Goal: Transaction & Acquisition: Purchase product/service

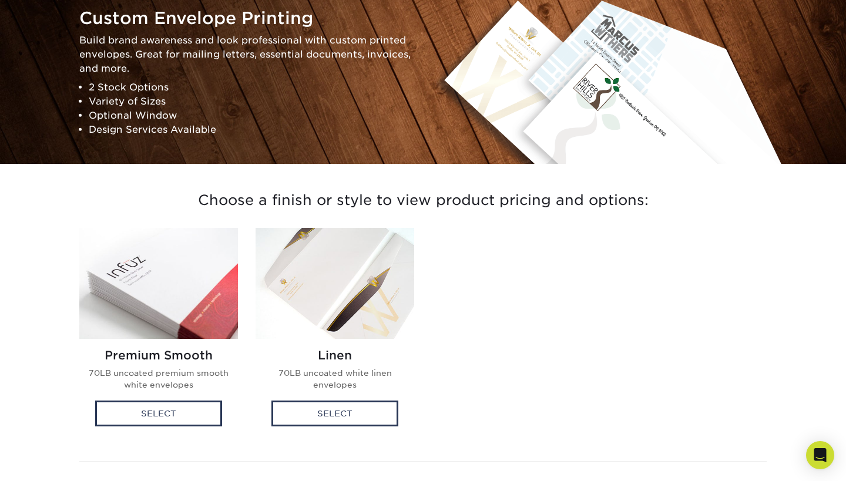
scroll to position [227, 0]
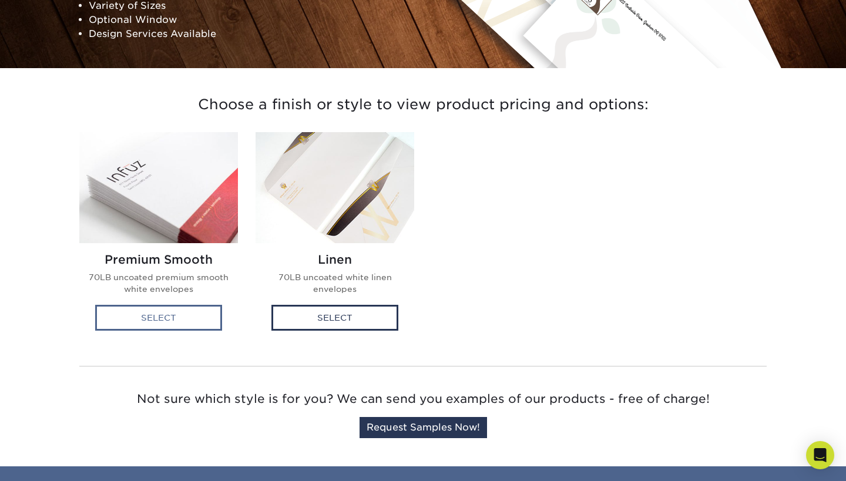
click at [210, 320] on div "Select" at bounding box center [158, 318] width 127 height 26
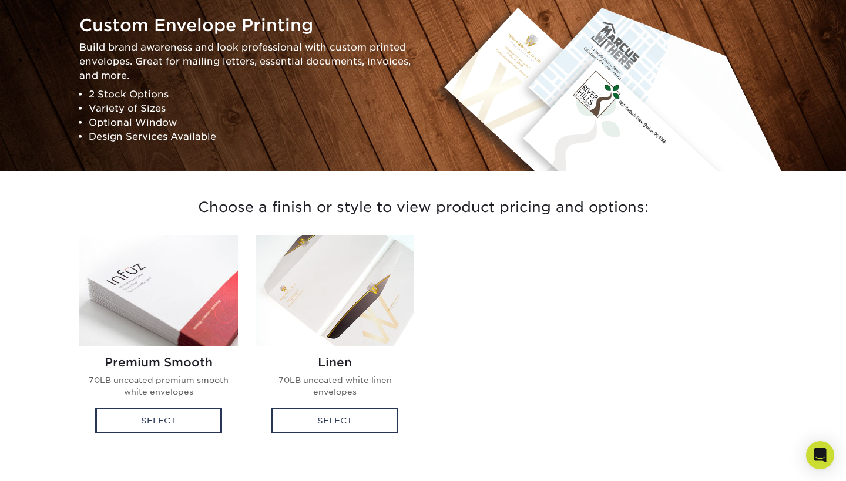
scroll to position [140, 0]
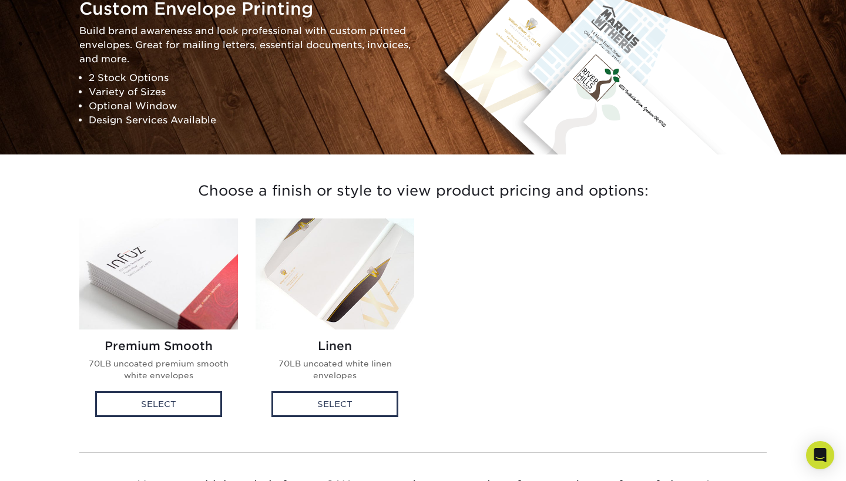
click at [329, 322] on img at bounding box center [334, 273] width 159 height 111
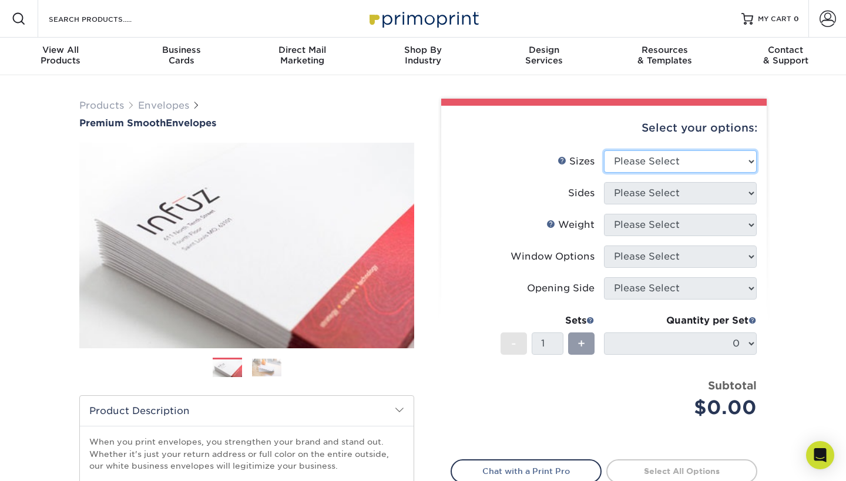
select select "4.12x9.50"
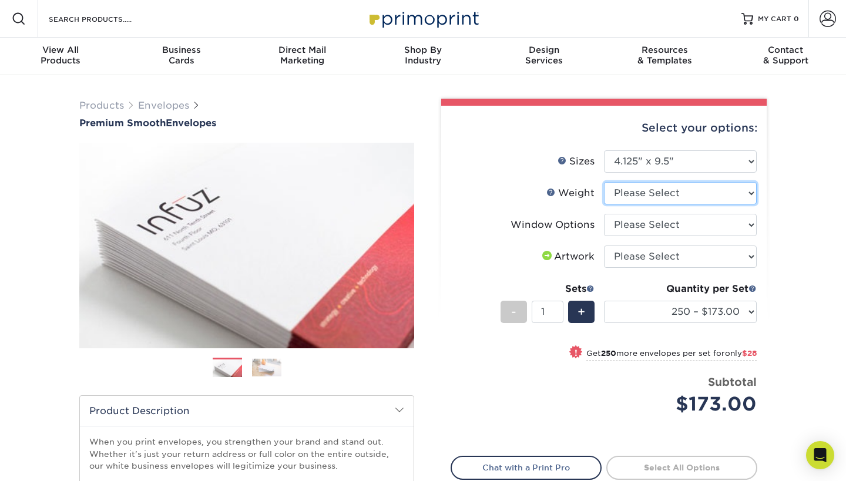
select select "70LB"
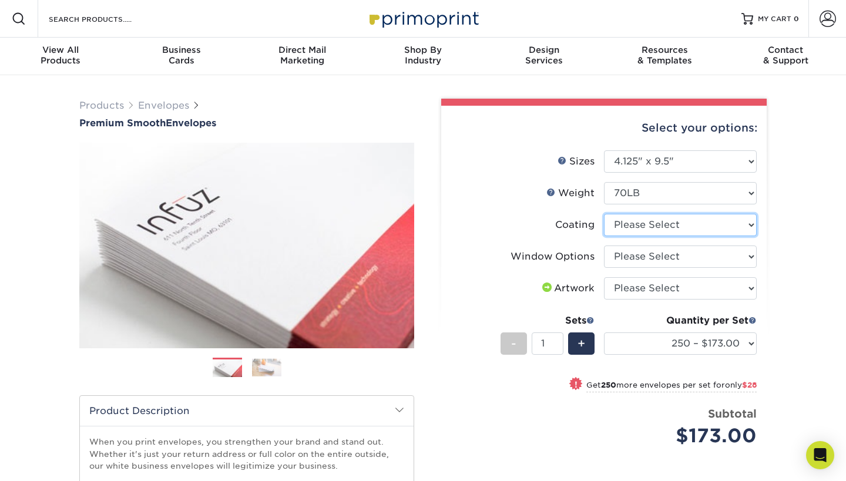
select select "3e7618de-abca-4bda-9f97-8b9129e913d8"
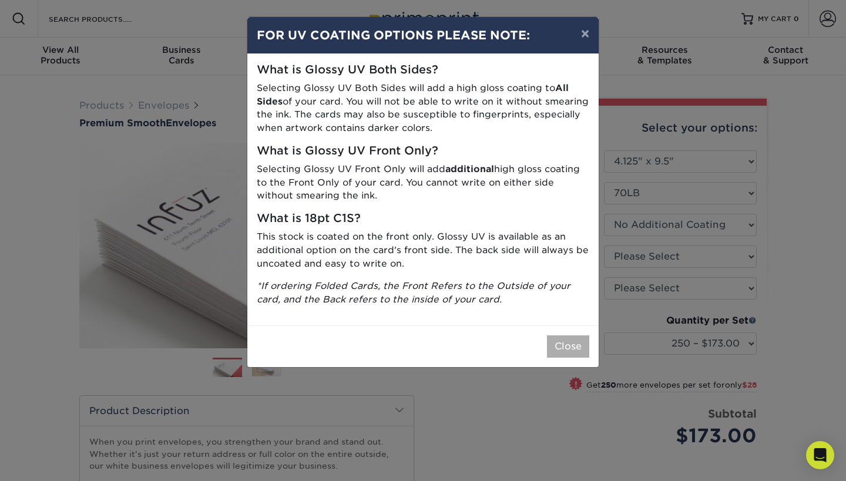
click at [567, 336] on button "Close" at bounding box center [568, 346] width 42 height 22
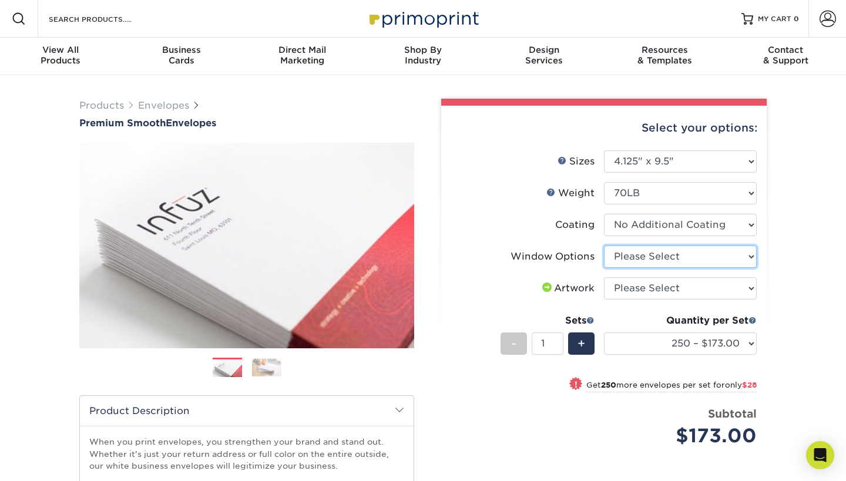
select select "1f9e9f9f-4237-4243-ba79-49052844f6e6"
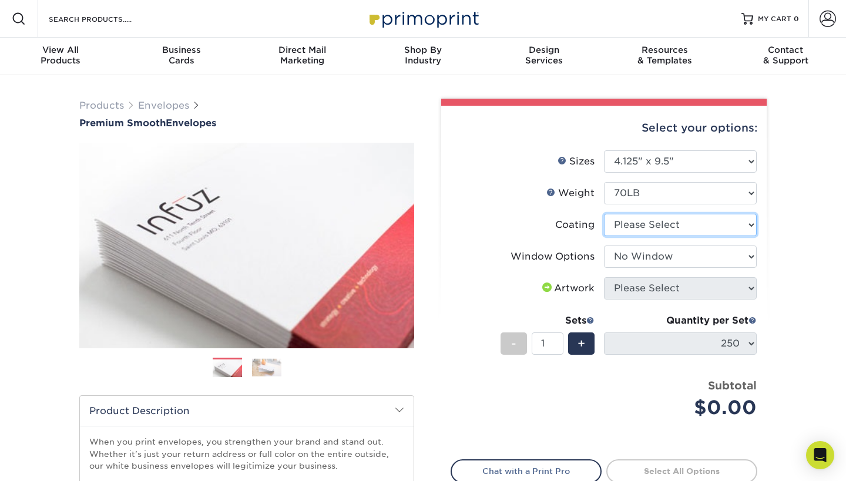
select select "3e7618de-abca-4bda-9f97-8b9129e913d8"
select select
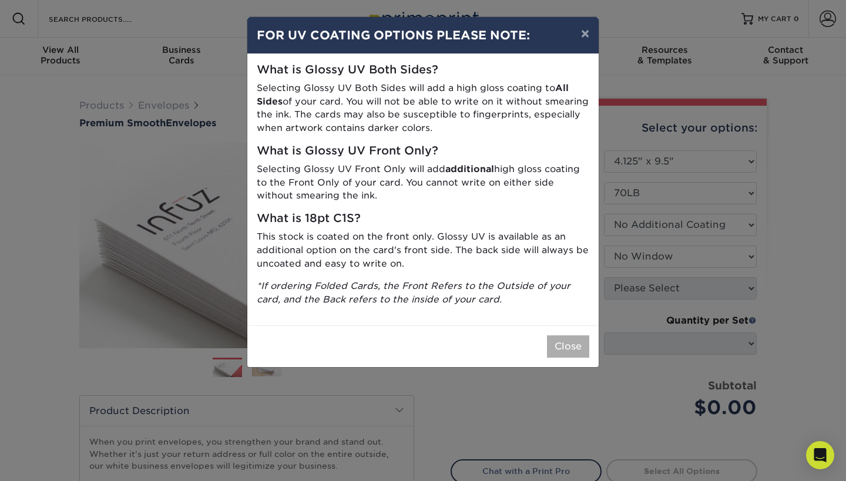
click at [577, 335] on button "Close" at bounding box center [568, 346] width 42 height 22
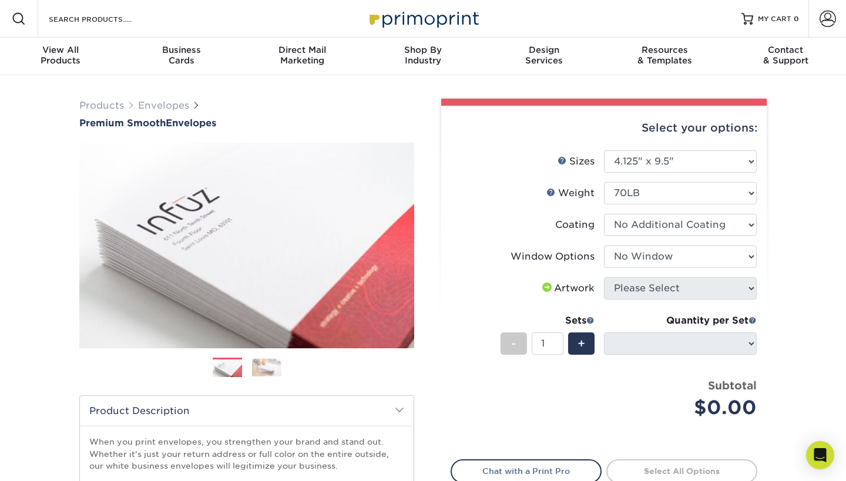
click at [545, 287] on span at bounding box center [547, 287] width 14 height 9
click at [571, 287] on div "Artwork" at bounding box center [567, 288] width 55 height 14
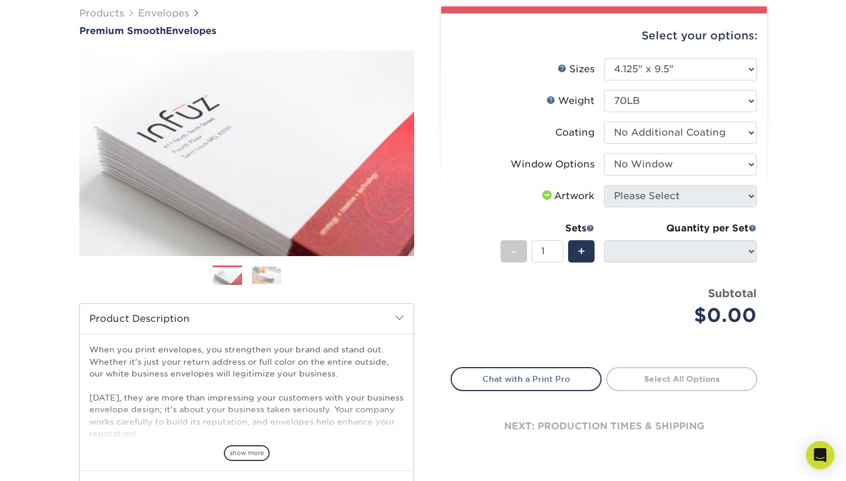
scroll to position [96, 0]
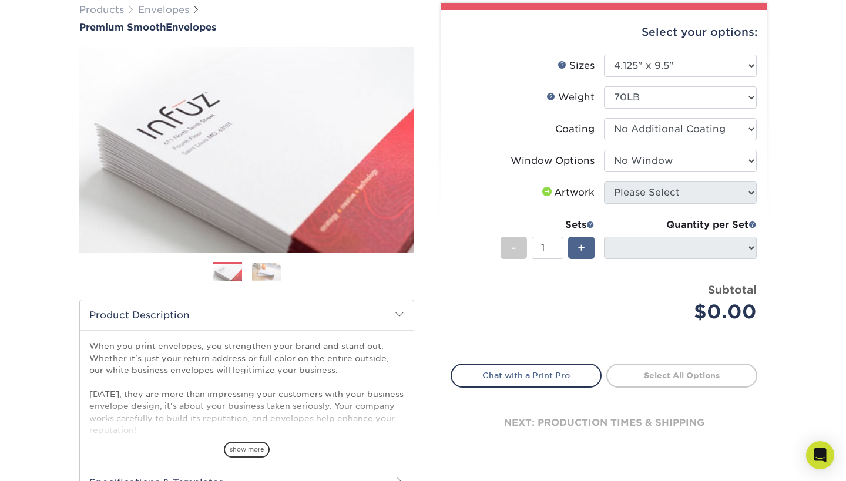
click at [577, 251] on div "+" at bounding box center [581, 248] width 26 height 22
click at [589, 244] on div "+" at bounding box center [581, 248] width 26 height 22
type input "3"
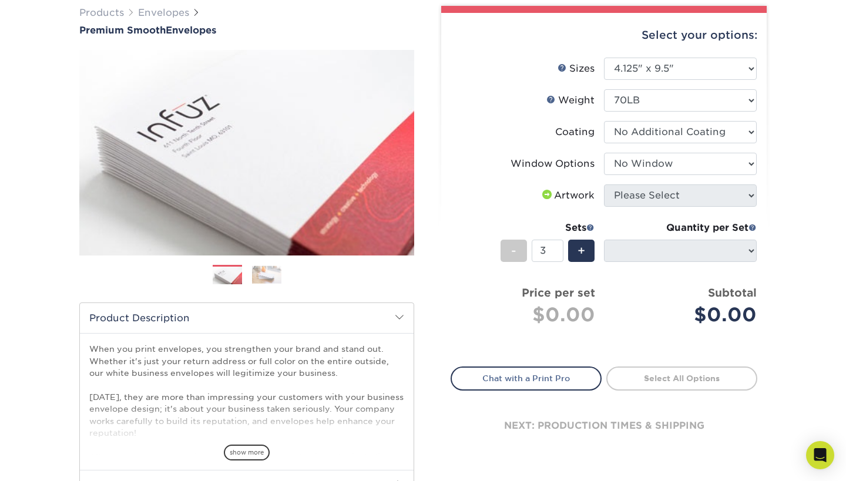
click at [544, 194] on span at bounding box center [547, 194] width 14 height 9
click at [584, 197] on div "Artwork" at bounding box center [567, 196] width 55 height 14
click at [750, 182] on li "Window Options Please Select No Window Window (Left Side)" at bounding box center [603, 169] width 305 height 32
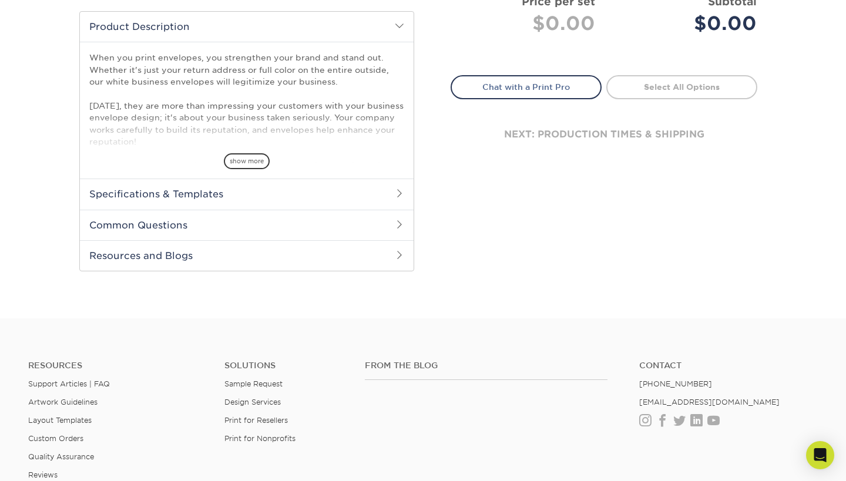
scroll to position [390, 0]
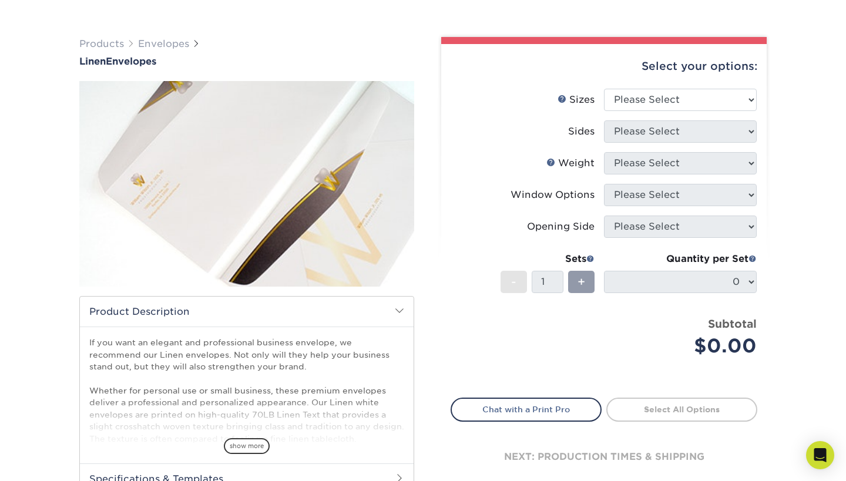
scroll to position [65, 0]
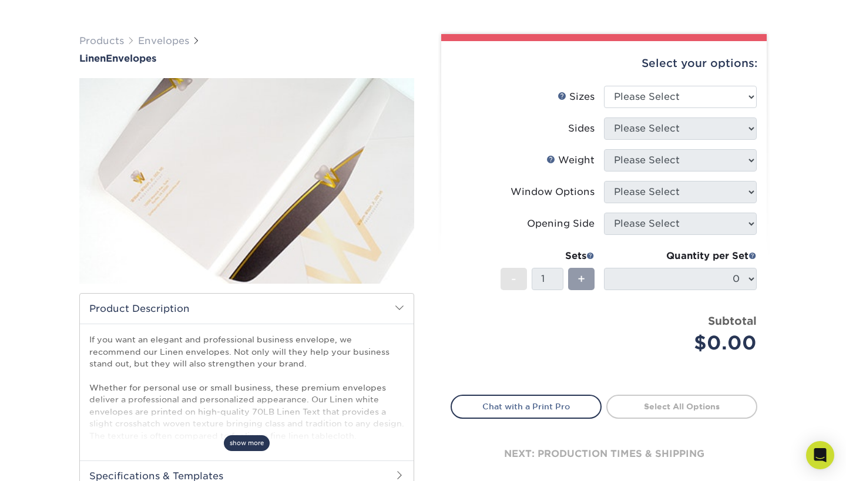
click at [251, 439] on span "show more" at bounding box center [247, 443] width 46 height 16
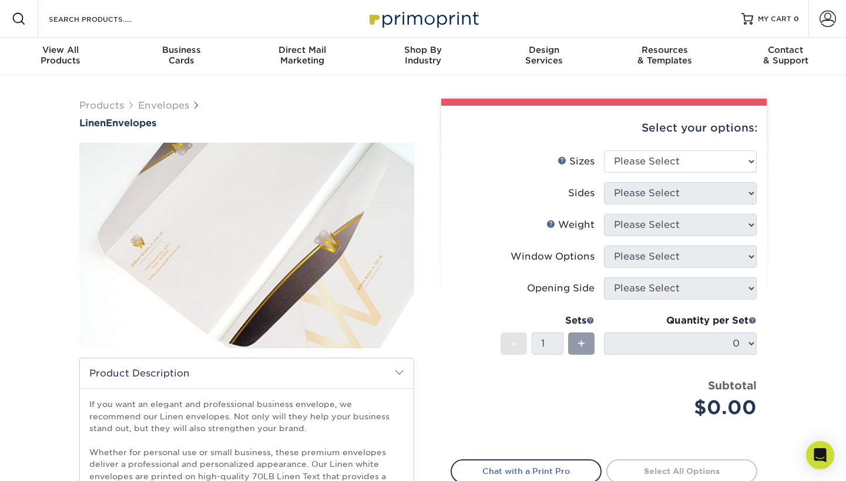
scroll to position [0, 0]
select select "4.12x9.50"
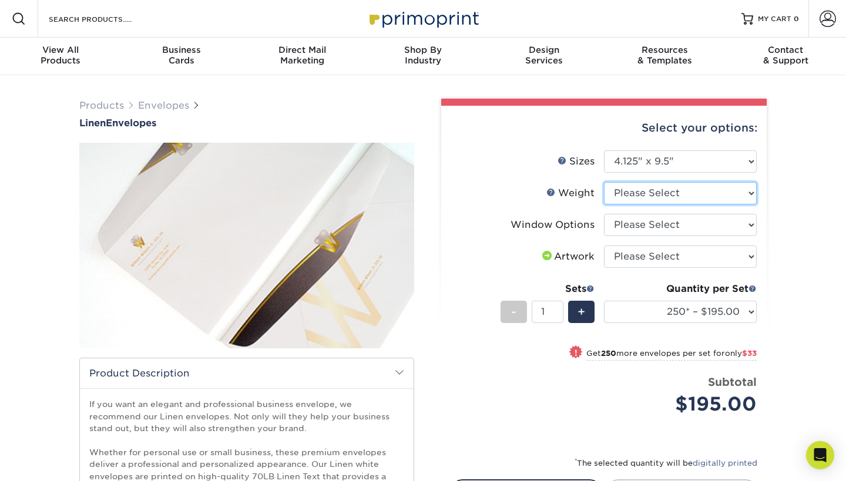
select select "70LB"
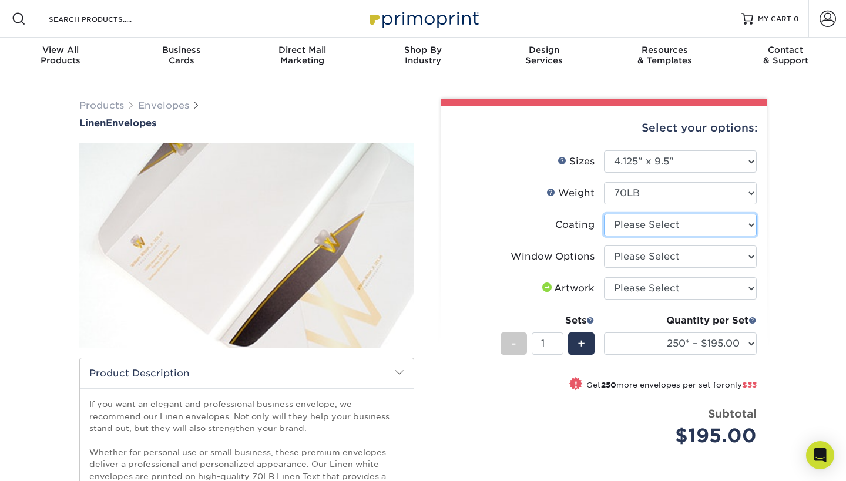
select select "3e7618de-abca-4bda-9f97-8b9129e913d8"
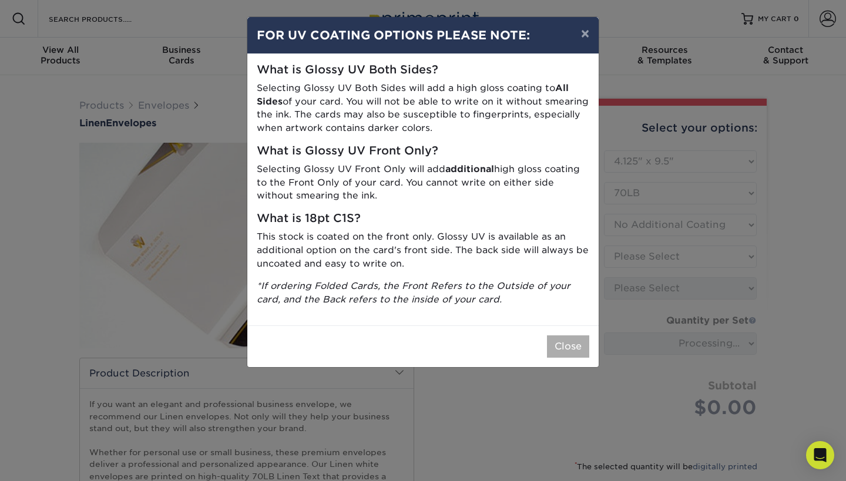
click at [564, 337] on button "Close" at bounding box center [568, 346] width 42 height 22
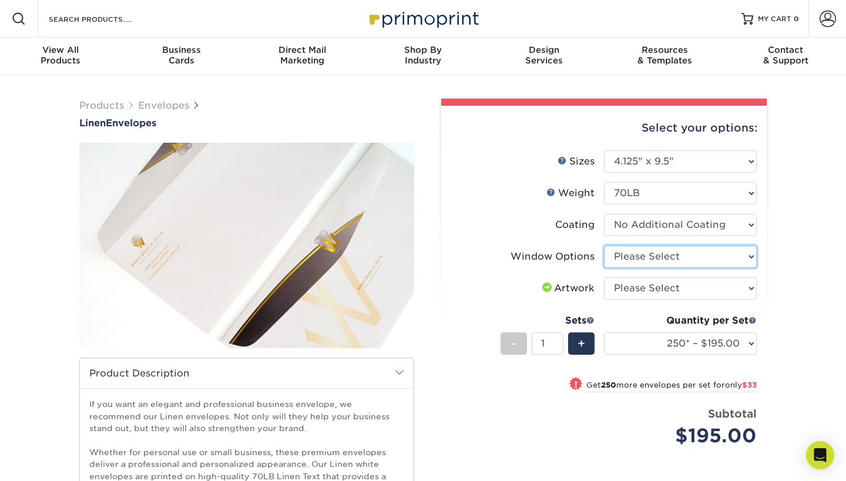
select select "1f9e9f9f-4237-4243-ba79-49052844f6e6"
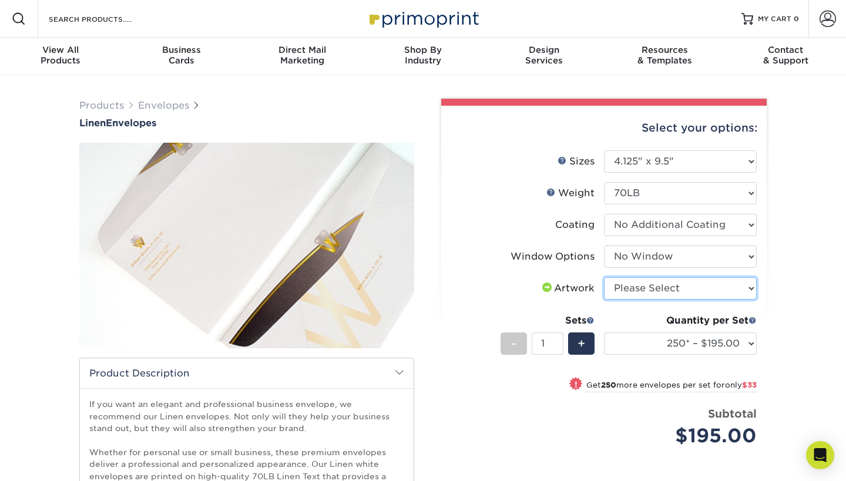
select select "upload"
